Goal: Information Seeking & Learning: Learn about a topic

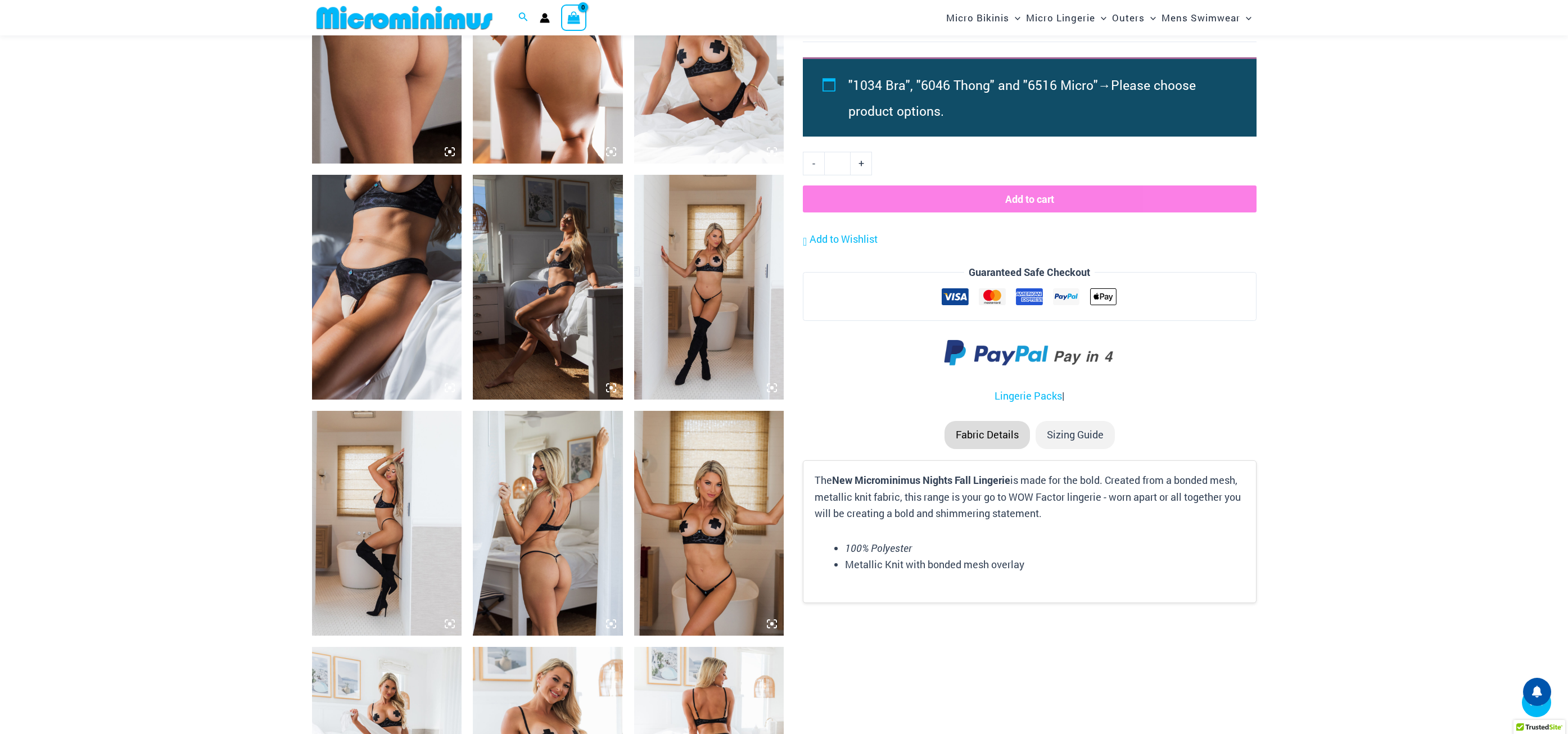
scroll to position [1116, 0]
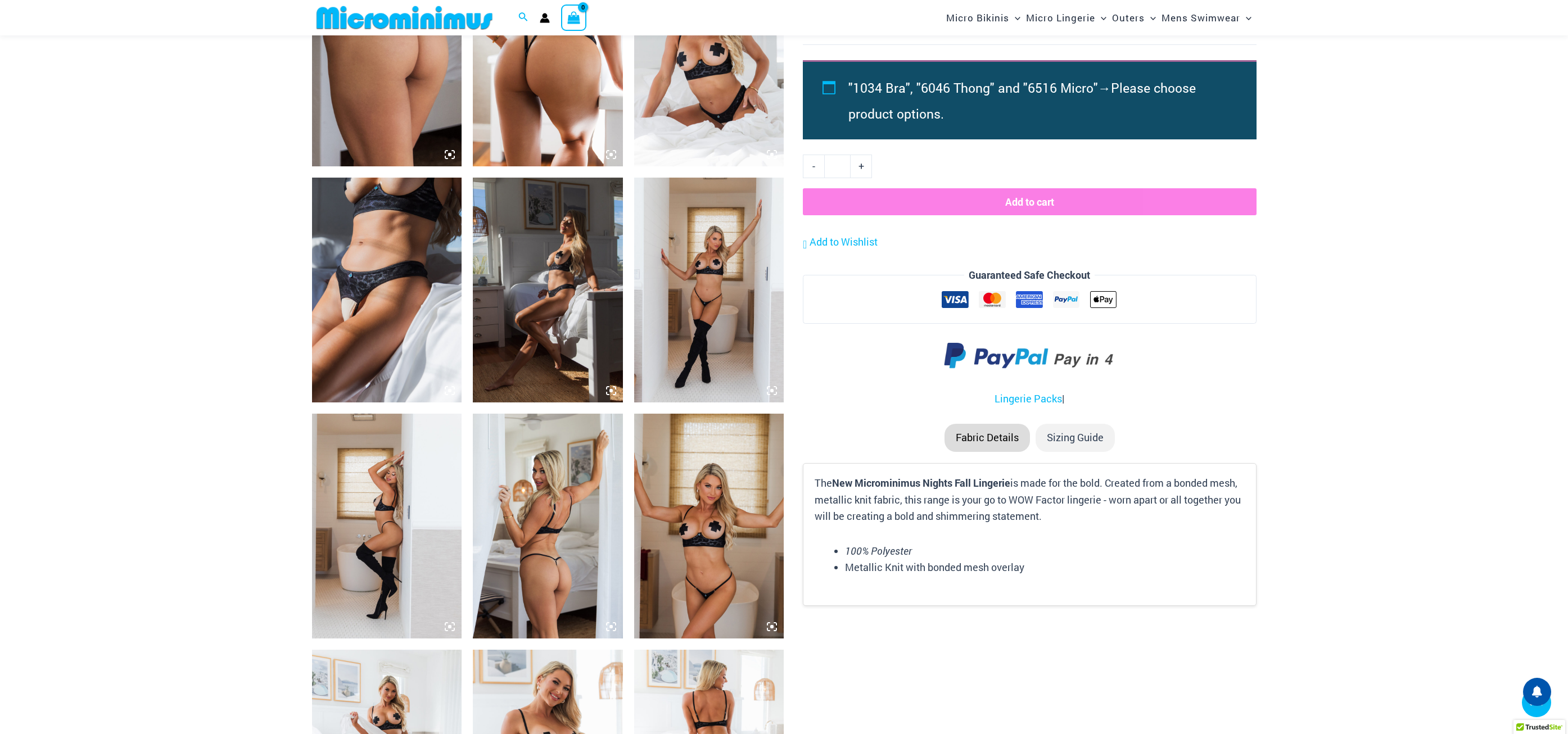
click at [390, 226] on img at bounding box center [387, 290] width 150 height 225
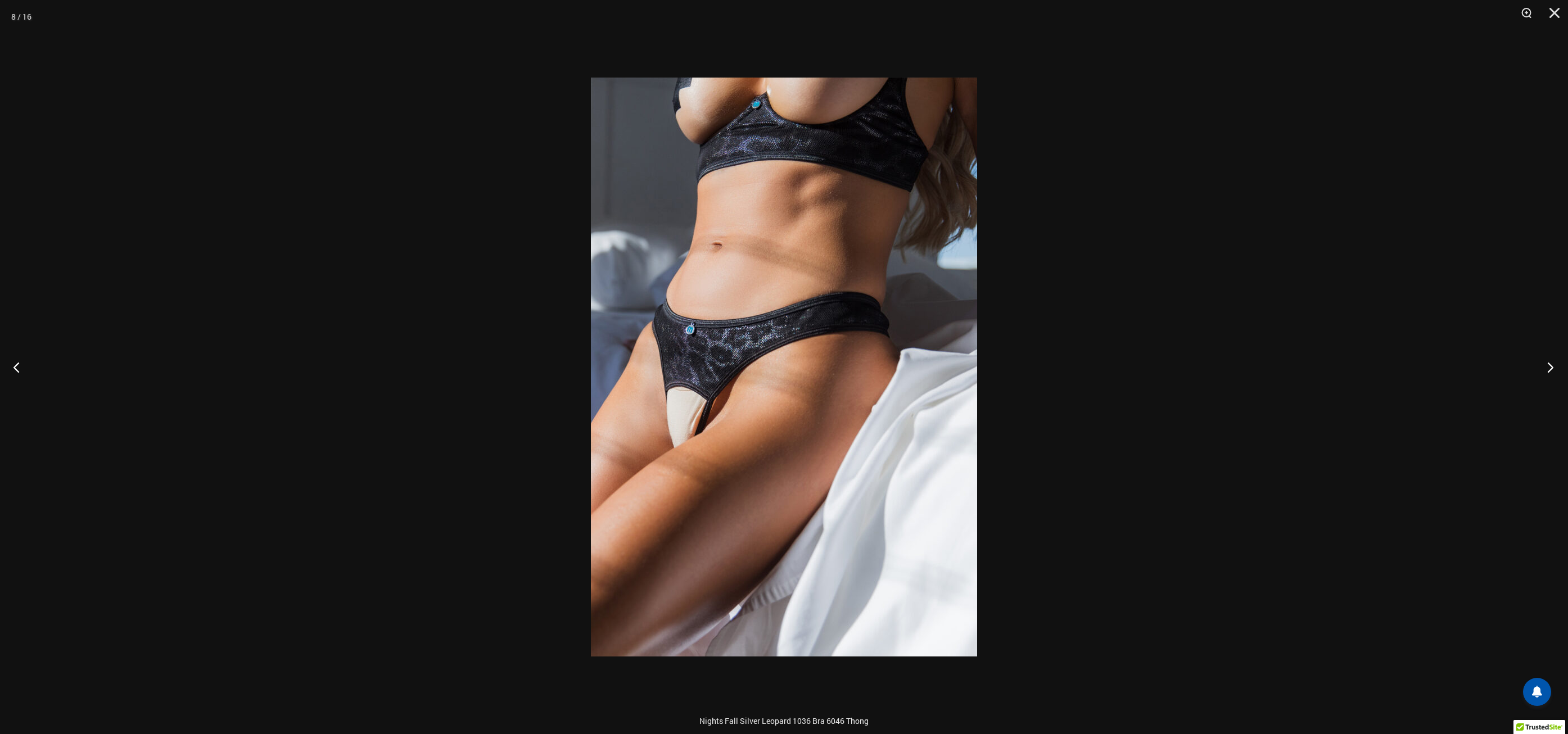
click at [1553, 371] on button "Next" at bounding box center [1547, 367] width 42 height 56
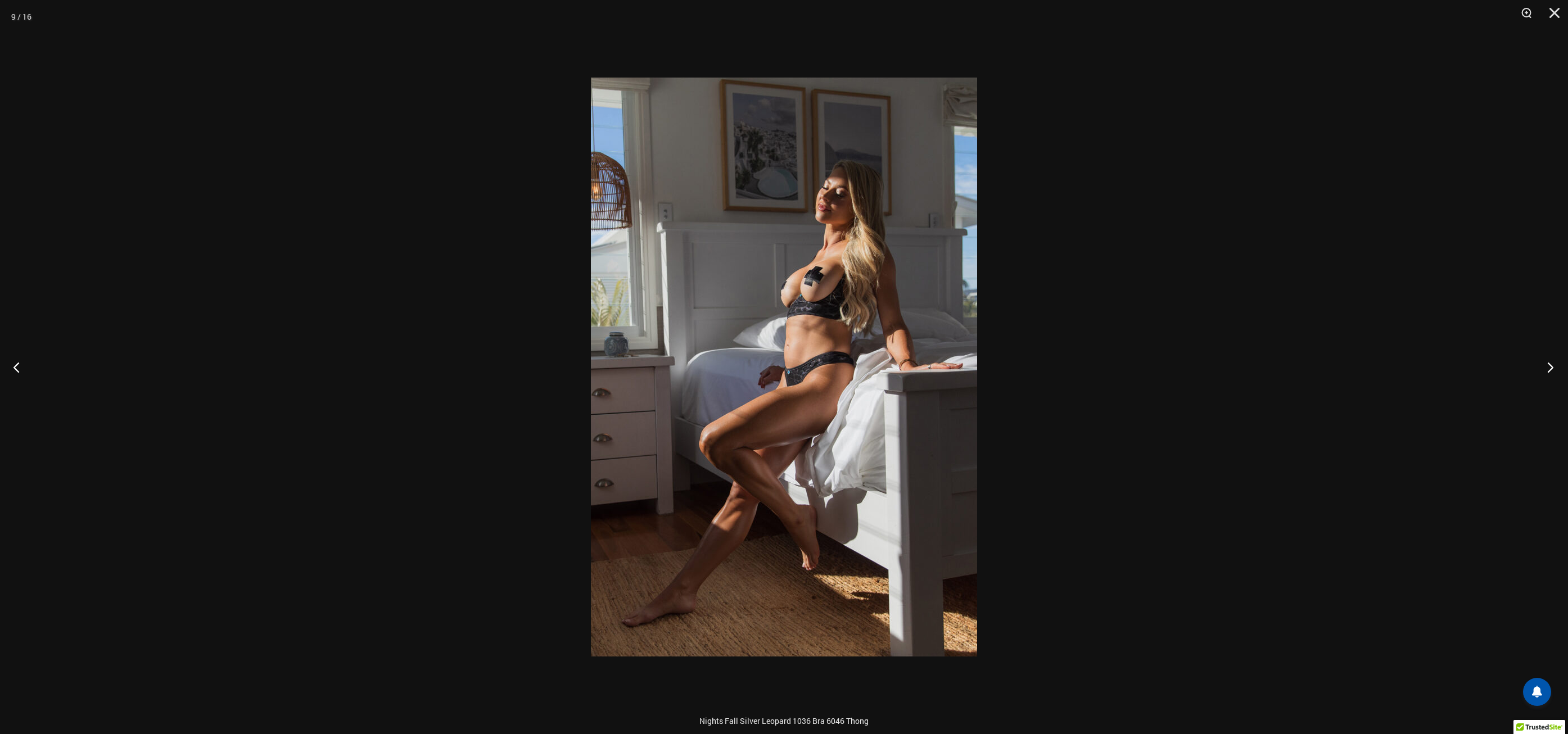
click at [1553, 371] on button "Next" at bounding box center [1547, 367] width 42 height 56
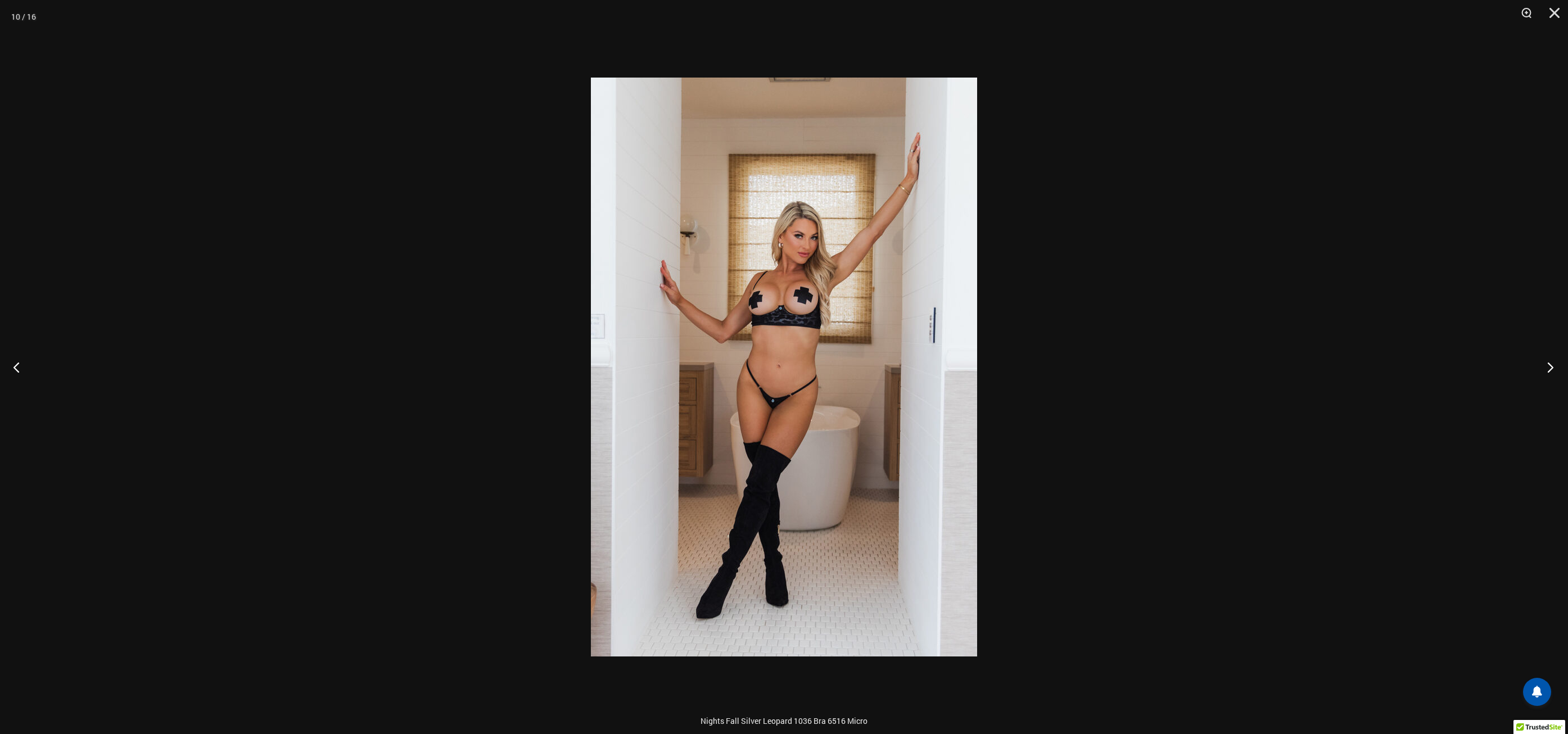
click at [1553, 371] on button "Next" at bounding box center [1547, 367] width 42 height 56
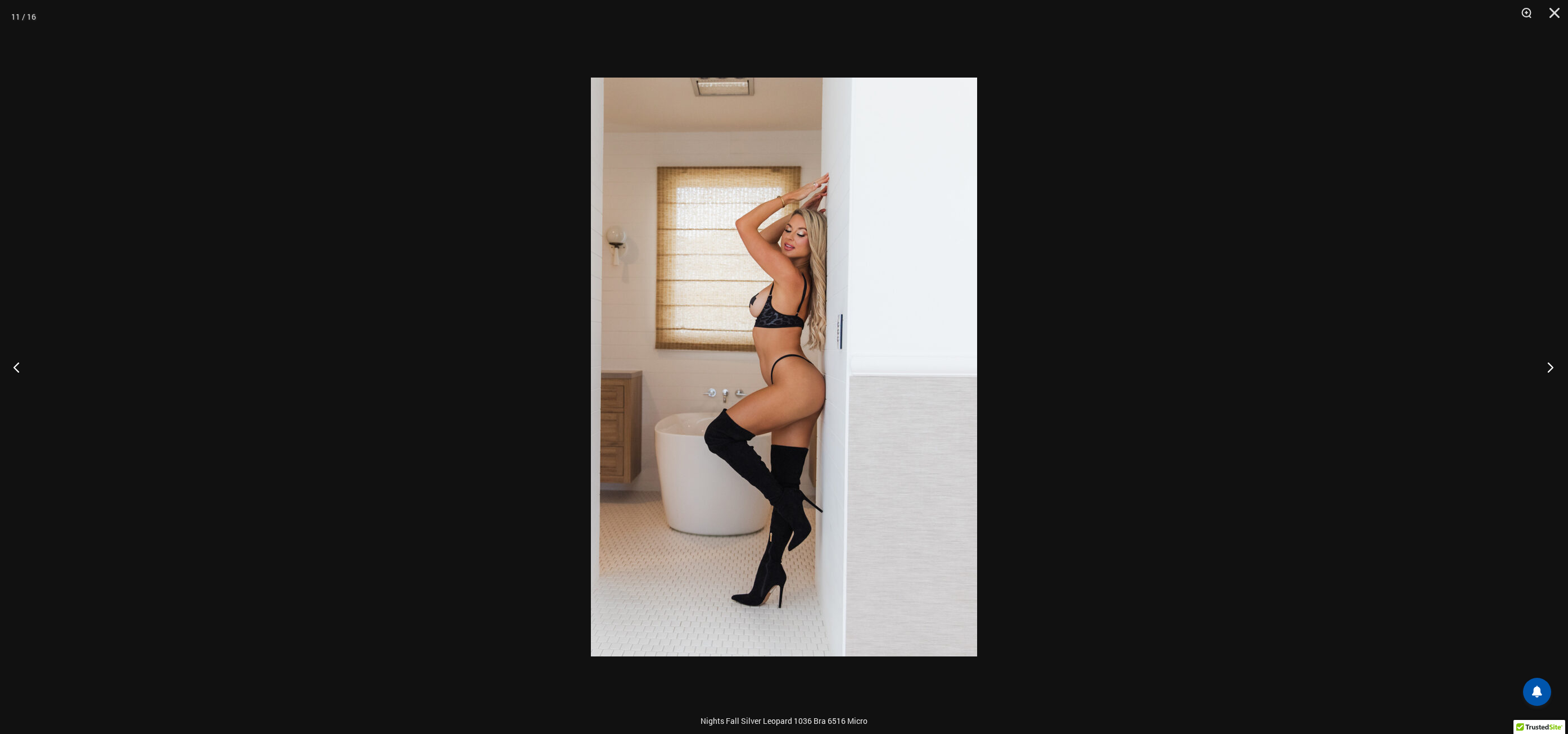
click at [1553, 371] on button "Next" at bounding box center [1547, 367] width 42 height 56
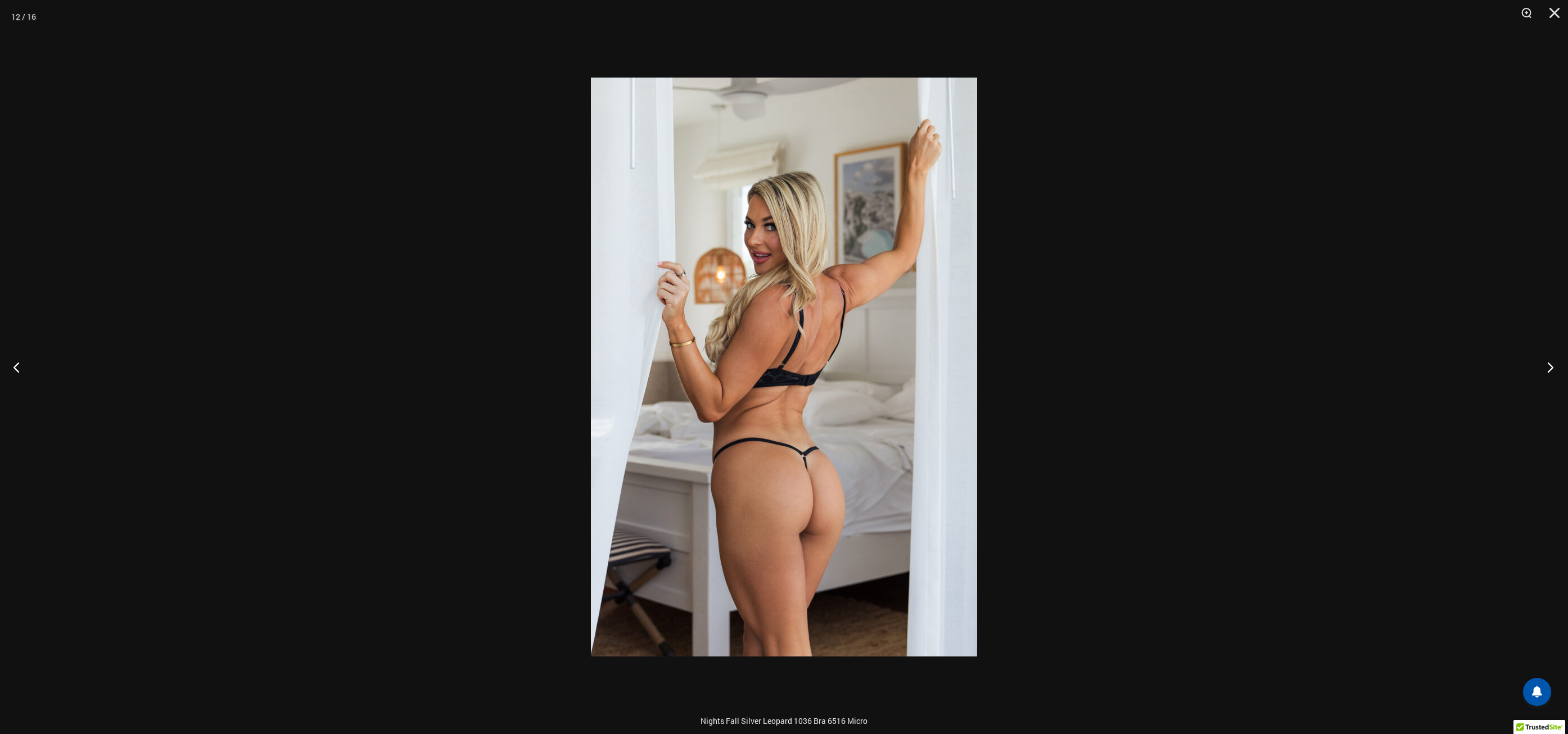
click at [1553, 371] on button "Next" at bounding box center [1547, 367] width 42 height 56
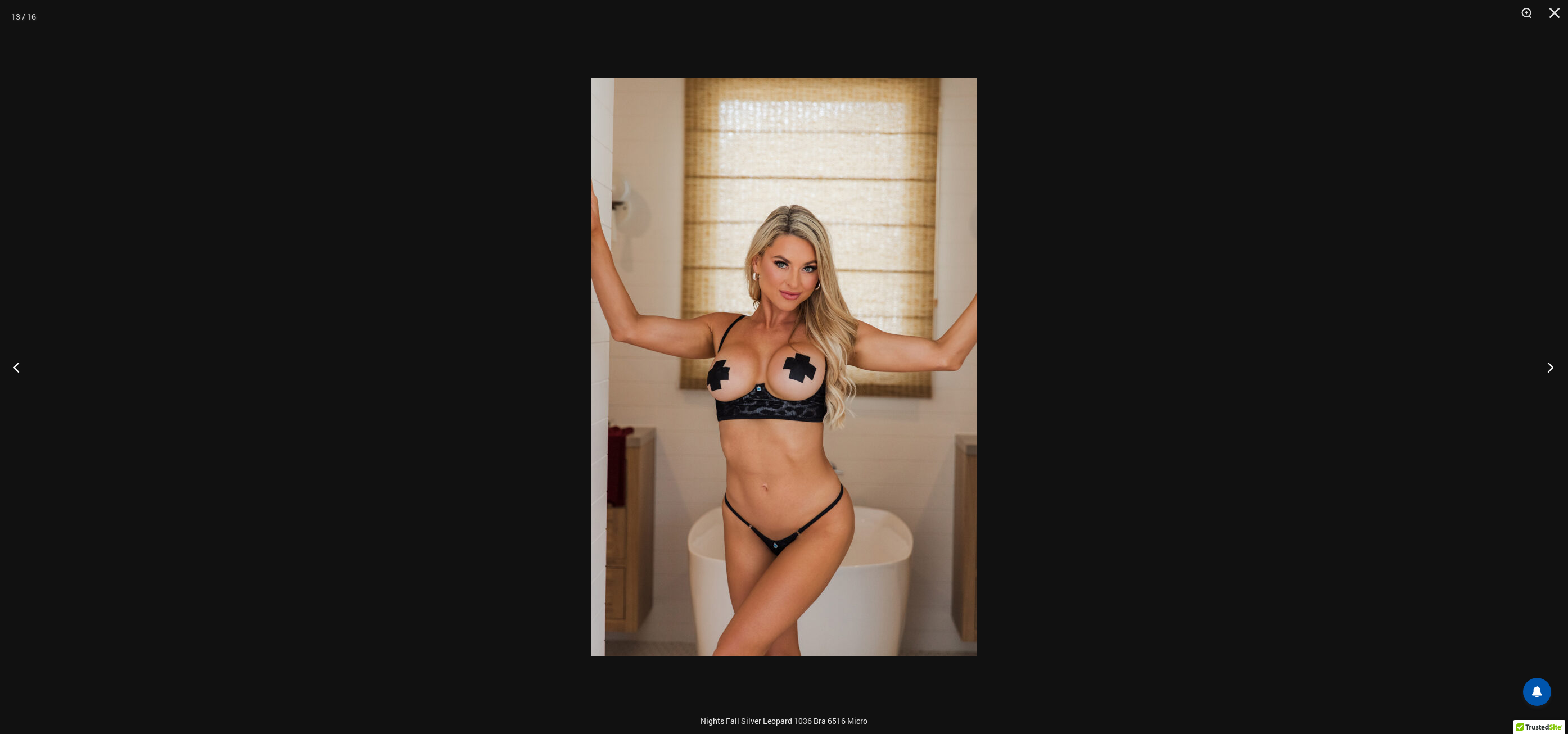
click at [1553, 371] on button "Next" at bounding box center [1547, 367] width 42 height 56
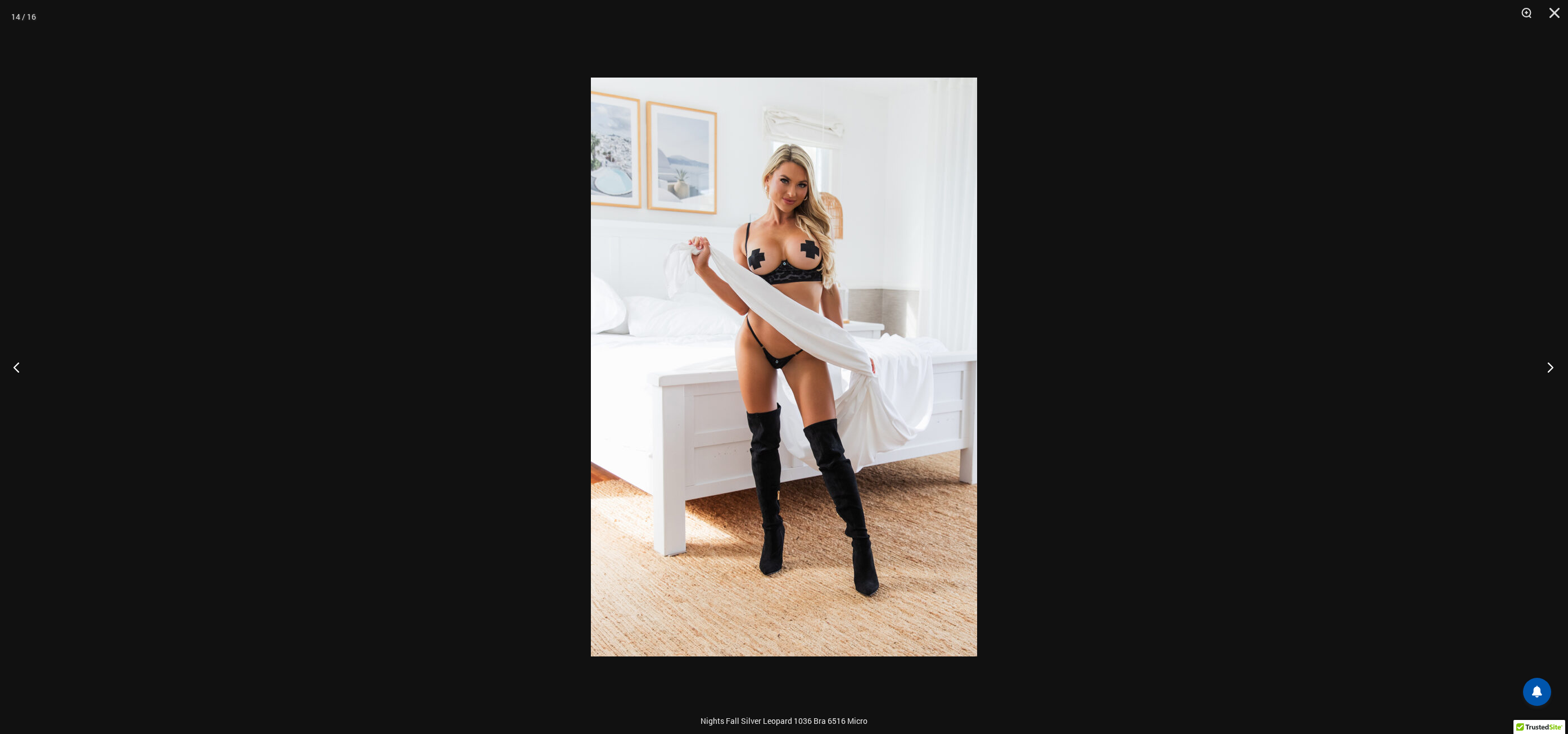
click at [1553, 371] on button "Next" at bounding box center [1547, 367] width 42 height 56
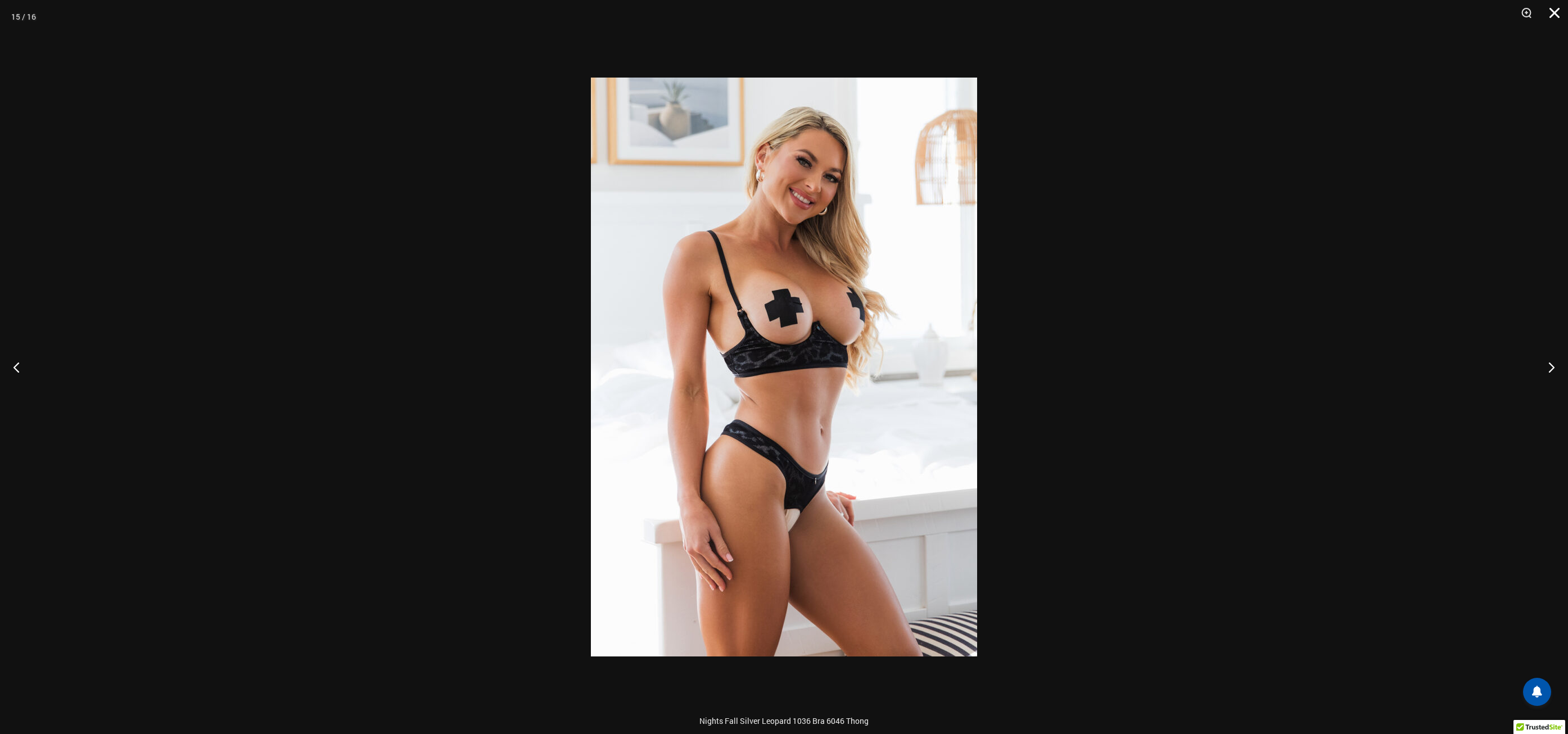
click at [1553, 12] on button "Close" at bounding box center [1551, 17] width 28 height 33
